Goal: Task Accomplishment & Management: Manage account settings

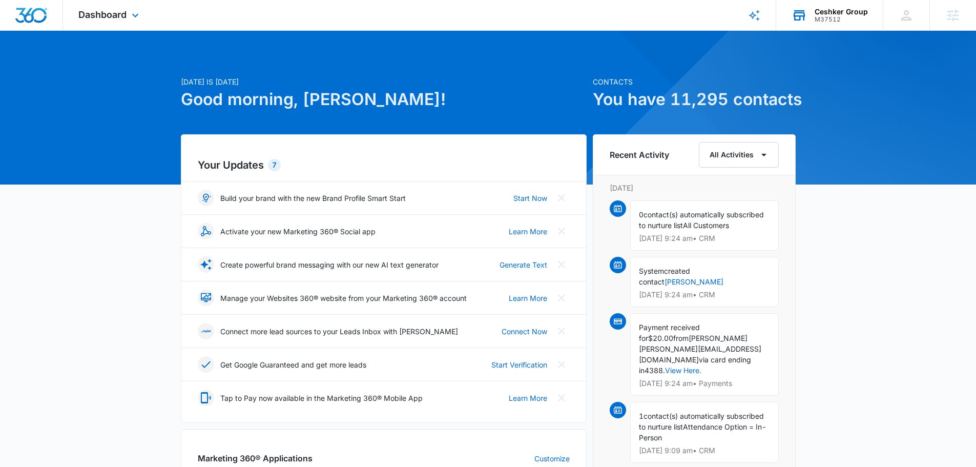
click at [839, 12] on div "Ceshker Group" at bounding box center [840, 12] width 53 height 8
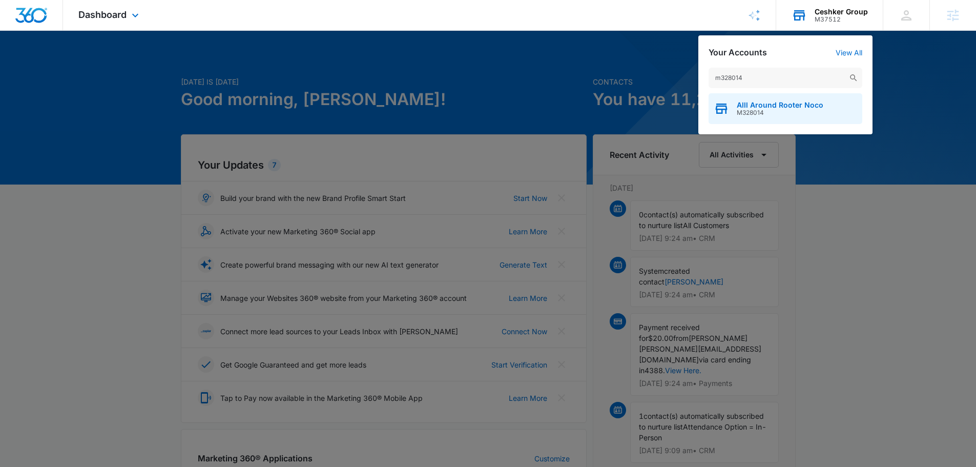
type input "m328014"
click at [748, 99] on div "Alll Around Rooter Noco M328014" at bounding box center [785, 108] width 154 height 31
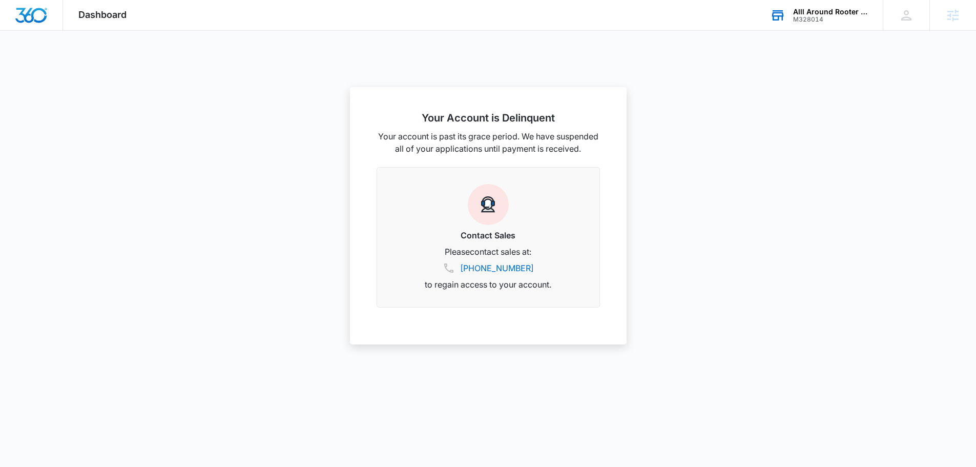
click at [814, 12] on div "Alll Around Rooter Noco" at bounding box center [830, 12] width 75 height 8
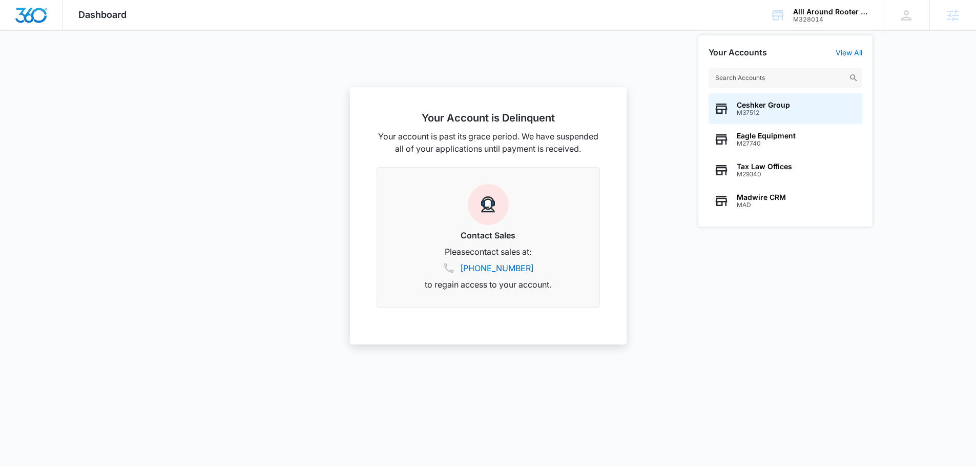
click at [128, 31] on div at bounding box center [488, 233] width 976 height 467
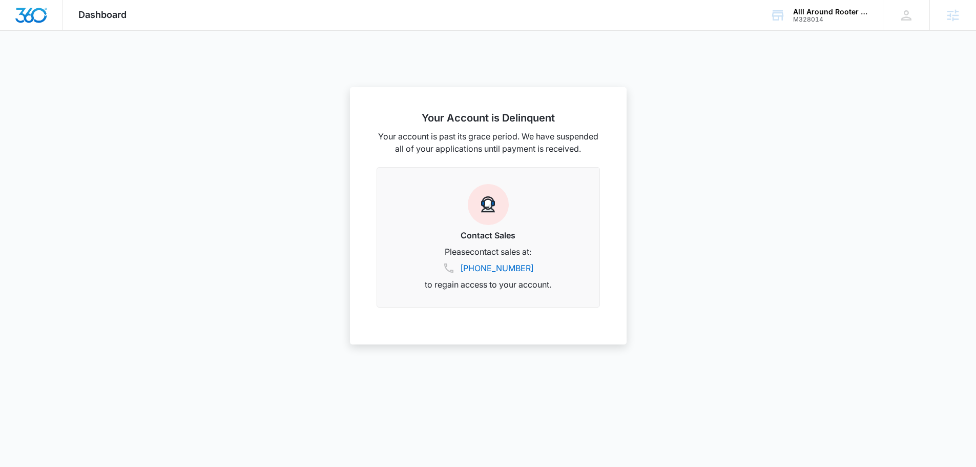
click at [92, 11] on span "Dashboard" at bounding box center [102, 14] width 48 height 11
click at [813, 17] on div "M328014" at bounding box center [830, 19] width 75 height 7
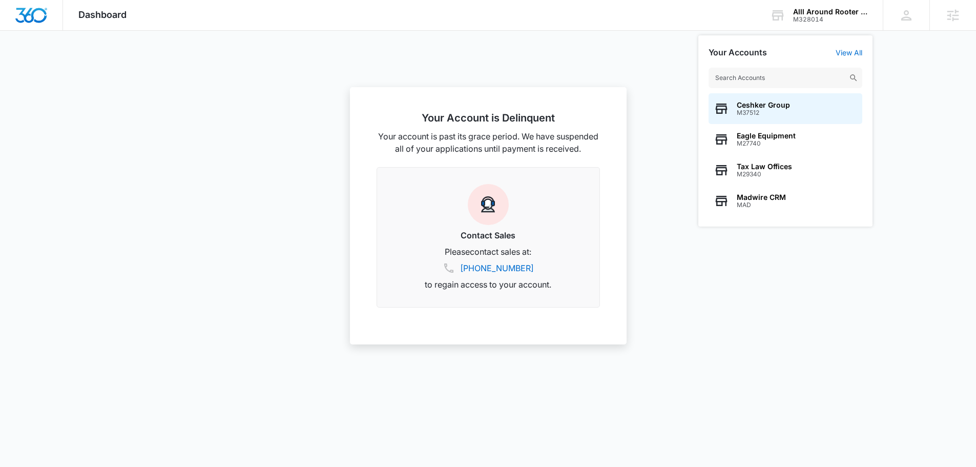
click at [639, 77] on div at bounding box center [488, 233] width 976 height 467
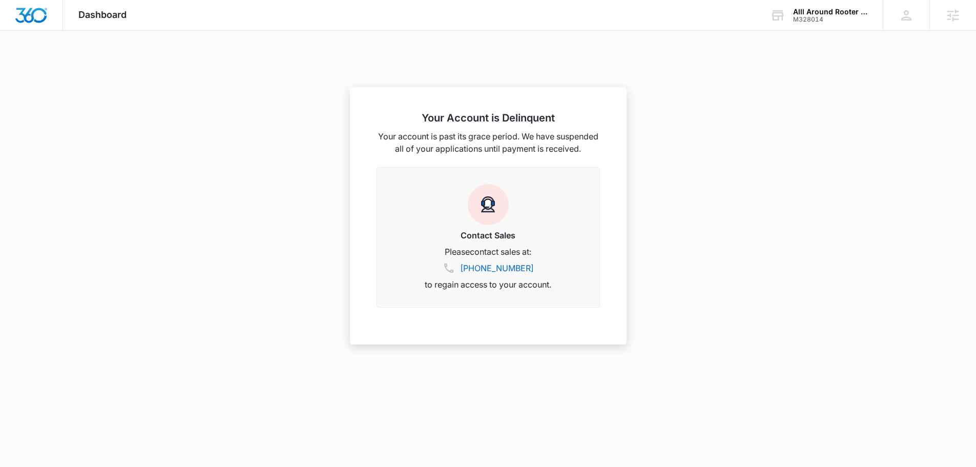
scroll to position [256, 0]
click at [293, 116] on div at bounding box center [488, 233] width 976 height 467
click at [815, 11] on div "Alll Around Rooter Noco" at bounding box center [830, 12] width 75 height 8
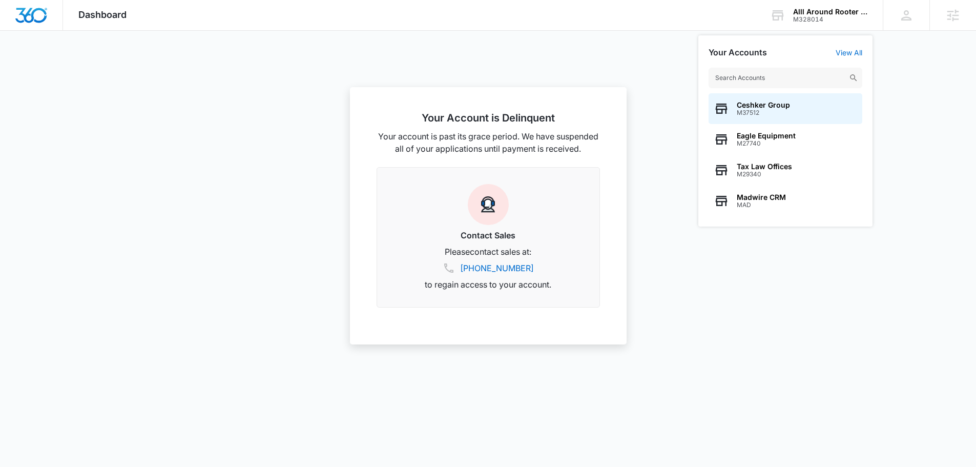
type input "s"
type input "black busin"
click at [775, 115] on span "M37911" at bounding box center [796, 112] width 120 height 7
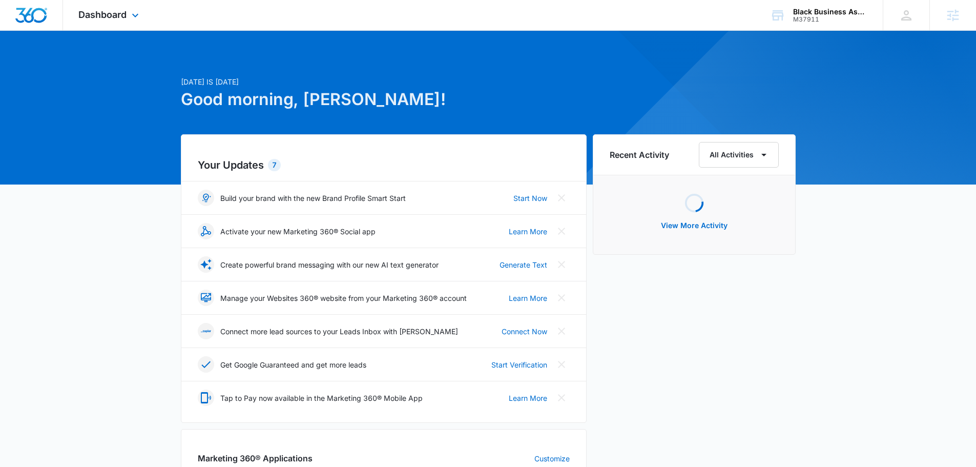
click at [117, 7] on div "Dashboard Apps Reputation Websites Forms CRM Email Social Shop Payments POS Con…" at bounding box center [110, 15] width 94 height 30
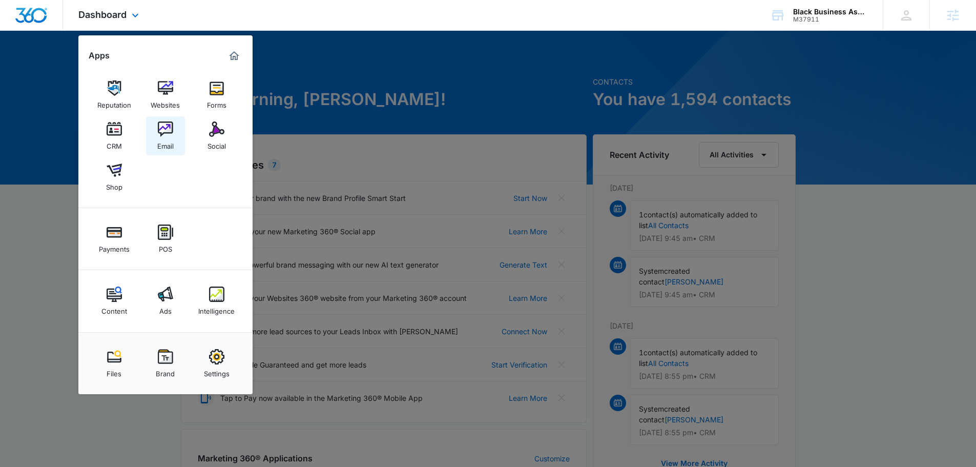
click at [162, 124] on img at bounding box center [165, 128] width 15 height 15
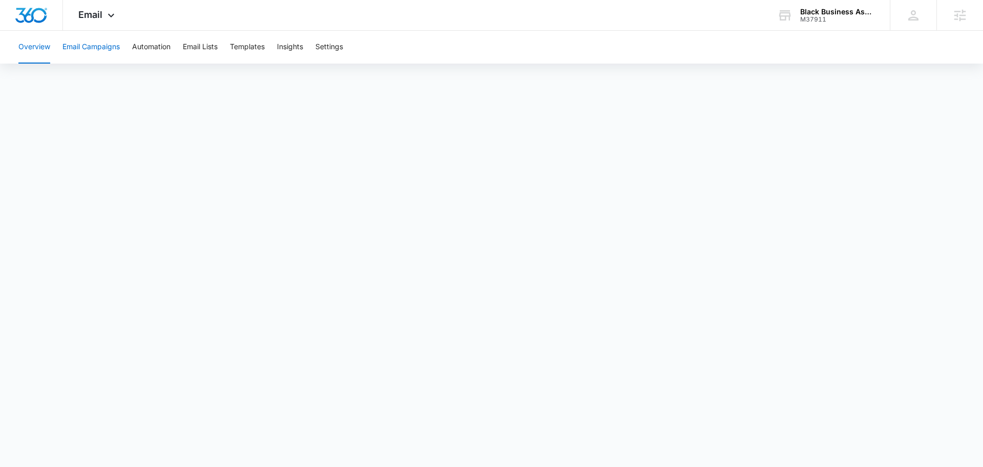
click at [79, 46] on button "Email Campaigns" at bounding box center [90, 47] width 57 height 33
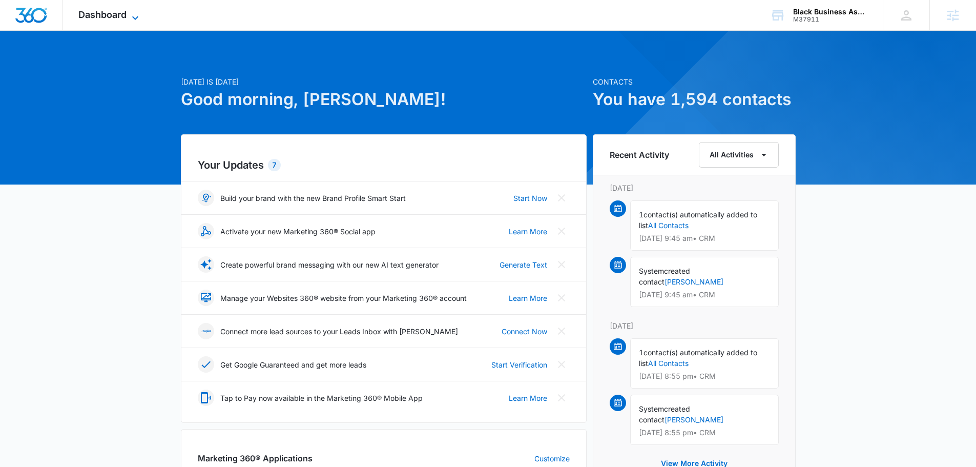
click at [116, 12] on span "Dashboard" at bounding box center [102, 14] width 48 height 11
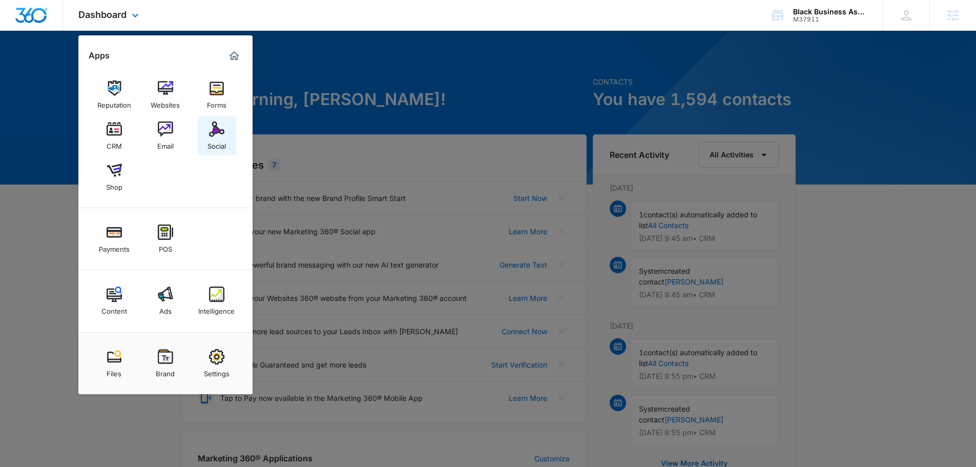
click at [215, 131] on img at bounding box center [216, 128] width 15 height 15
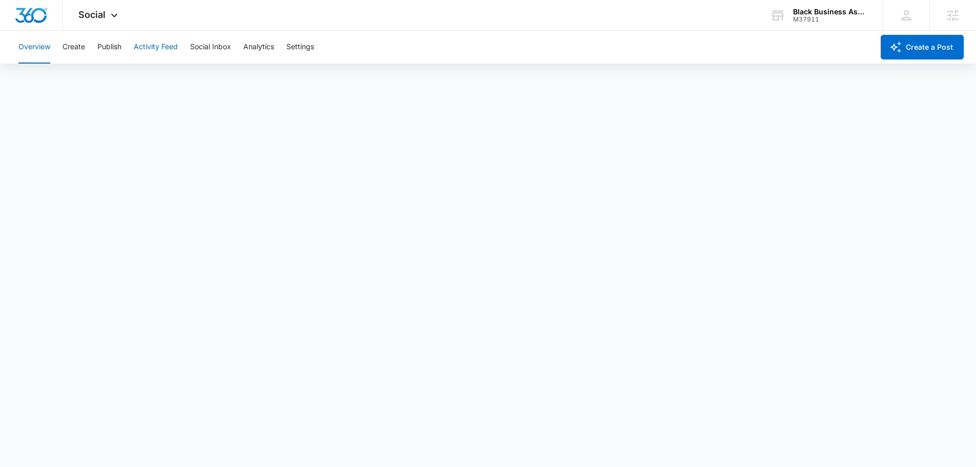
click at [172, 48] on button "Activity Feed" at bounding box center [156, 47] width 44 height 33
click at [115, 54] on button "Publish" at bounding box center [109, 47] width 24 height 33
click at [85, 80] on button "Schedules" at bounding box center [78, 78] width 35 height 29
click at [161, 47] on button "Activity Feed" at bounding box center [156, 47] width 44 height 33
click at [205, 51] on button "Social Inbox" at bounding box center [210, 47] width 41 height 33
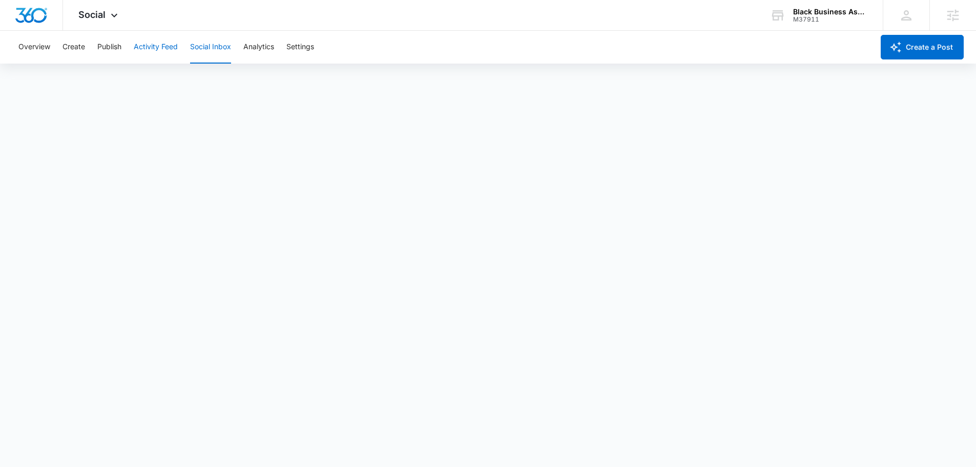
click at [149, 50] on button "Activity Feed" at bounding box center [156, 47] width 44 height 33
drag, startPoint x: 86, startPoint y: 40, endPoint x: 116, endPoint y: 47, distance: 30.9
click at [86, 40] on div "Overview Create Publish Activity Feed Social Inbox Analytics Settings" at bounding box center [442, 47] width 861 height 33
click at [118, 49] on button "Publish" at bounding box center [109, 47] width 24 height 33
click at [72, 46] on button "Create" at bounding box center [73, 47] width 23 height 33
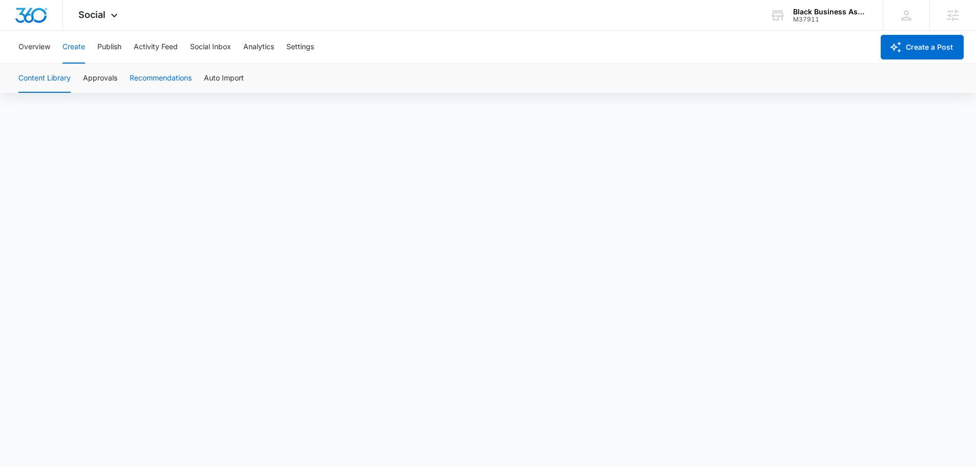
click at [162, 72] on button "Recommendations" at bounding box center [161, 78] width 62 height 29
click at [84, 71] on button "Approvals" at bounding box center [100, 78] width 34 height 29
